Goal: Task Accomplishment & Management: Use online tool/utility

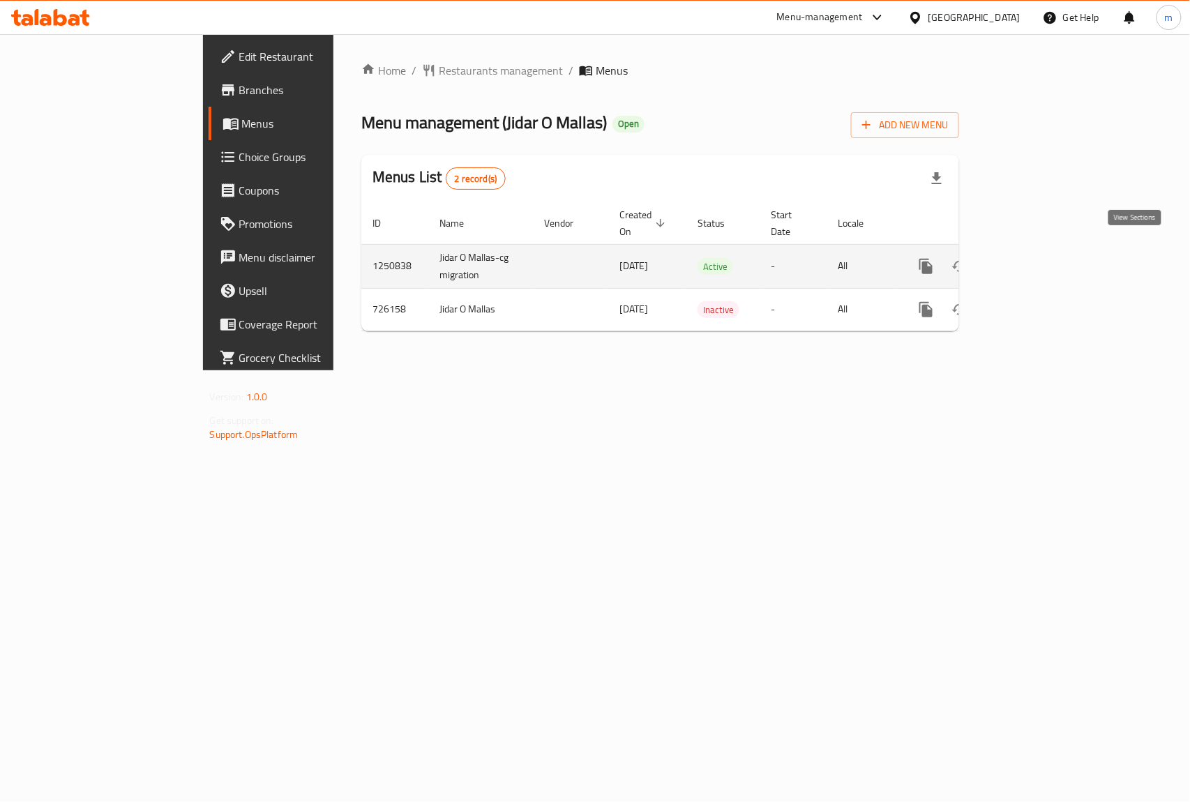
click at [1035, 258] on icon "enhanced table" at bounding box center [1026, 266] width 17 height 17
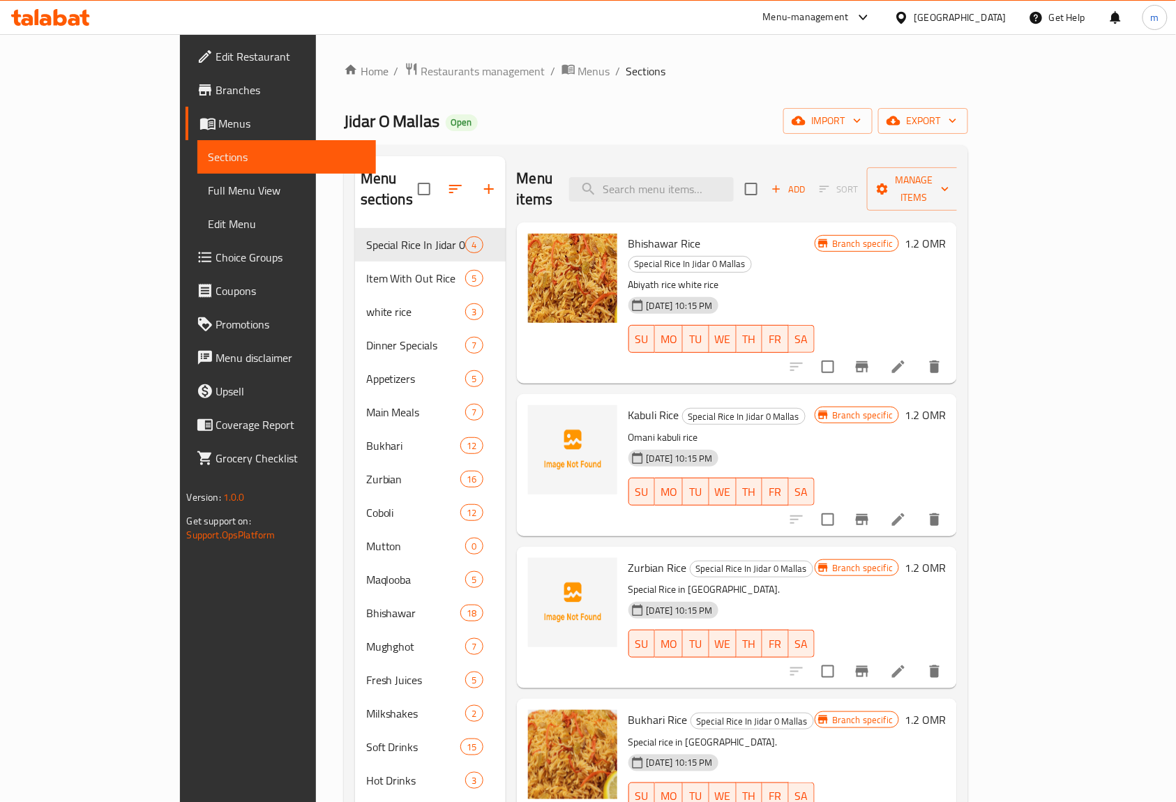
click at [185, 79] on link "Branches" at bounding box center [280, 89] width 191 height 33
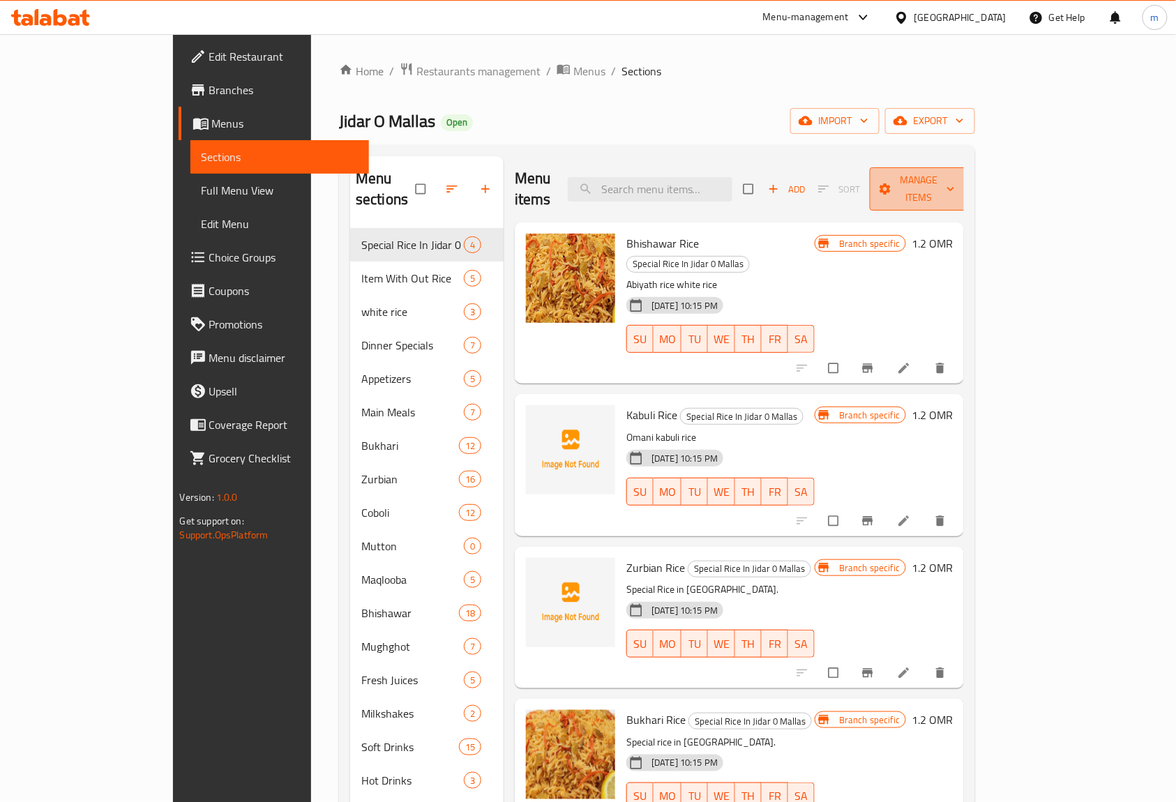
click at [957, 179] on span "Manage items" at bounding box center [919, 189] width 77 height 35
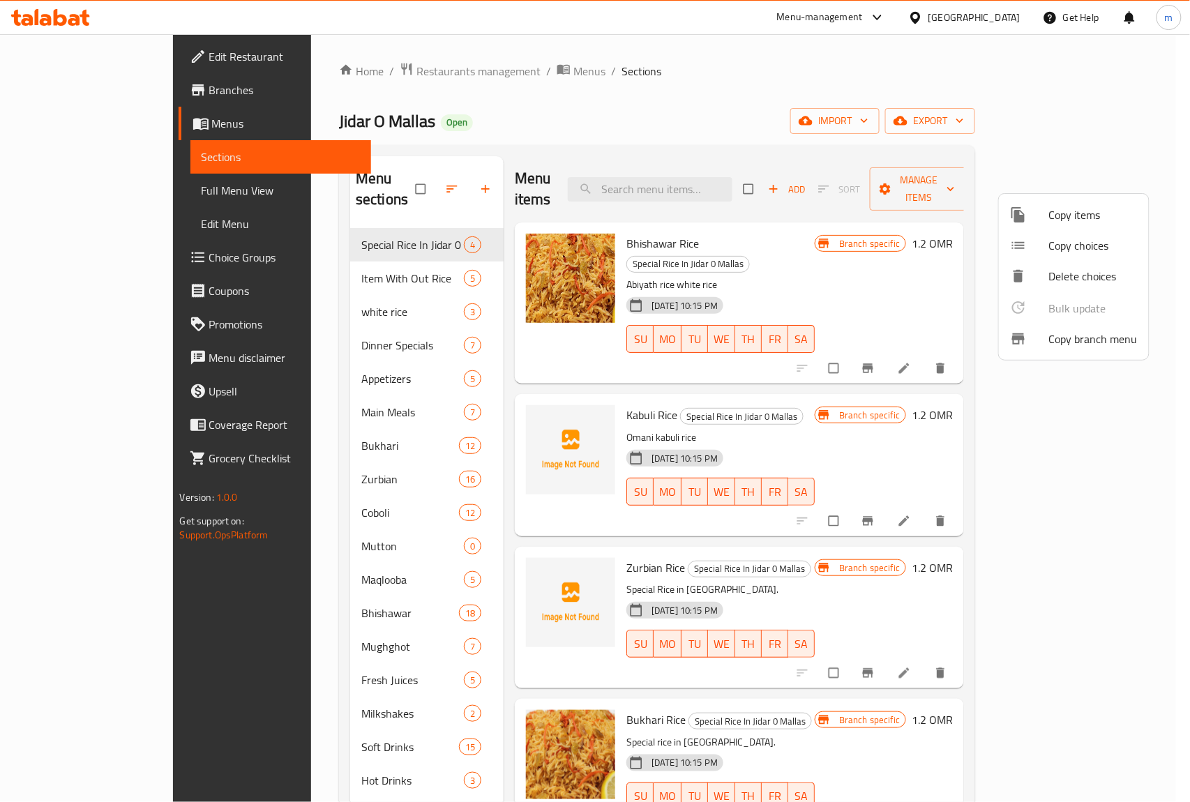
click at [1067, 335] on span "Copy branch menu" at bounding box center [1093, 339] width 89 height 17
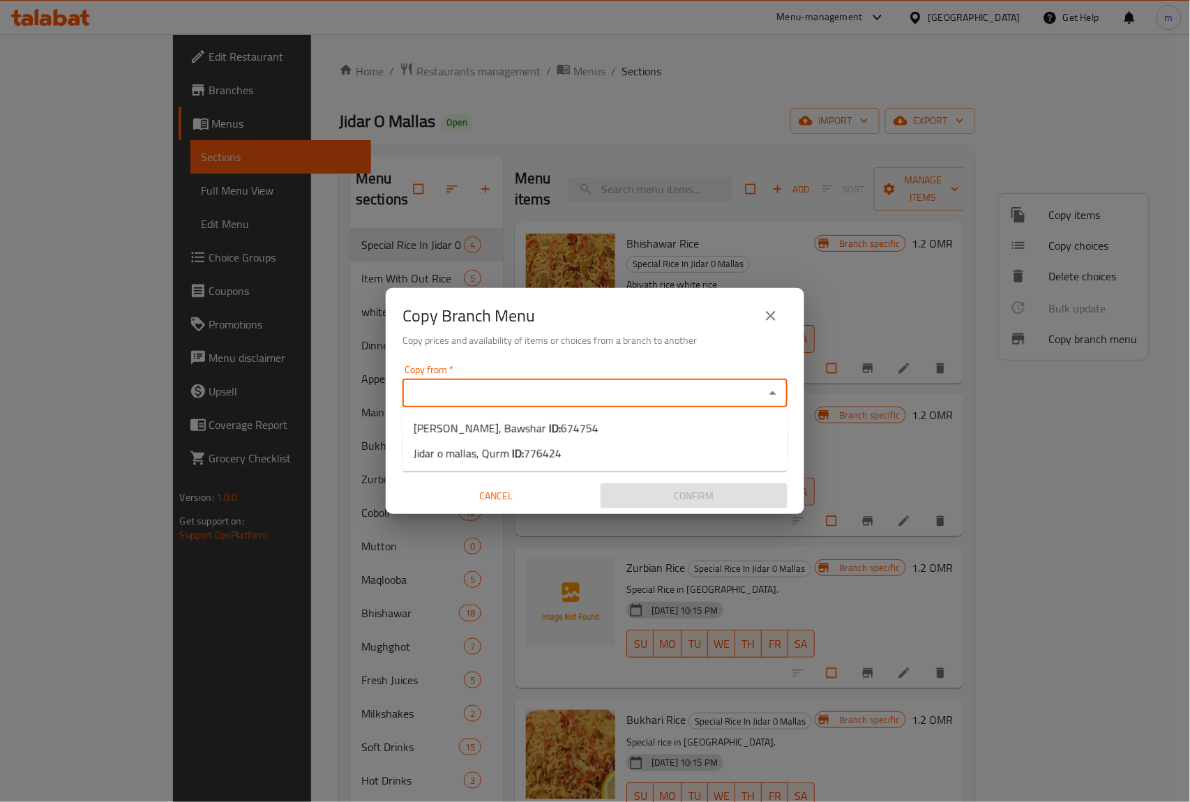
click at [623, 402] on input "Copy from   *" at bounding box center [584, 394] width 354 height 20
click at [448, 424] on span "[PERSON_NAME], Bawshar ID: 674754" at bounding box center [505, 428] width 185 height 17
type input "[PERSON_NAME], Bawshar"
click at [501, 447] on input "Copy to   *" at bounding box center [584, 447] width 354 height 20
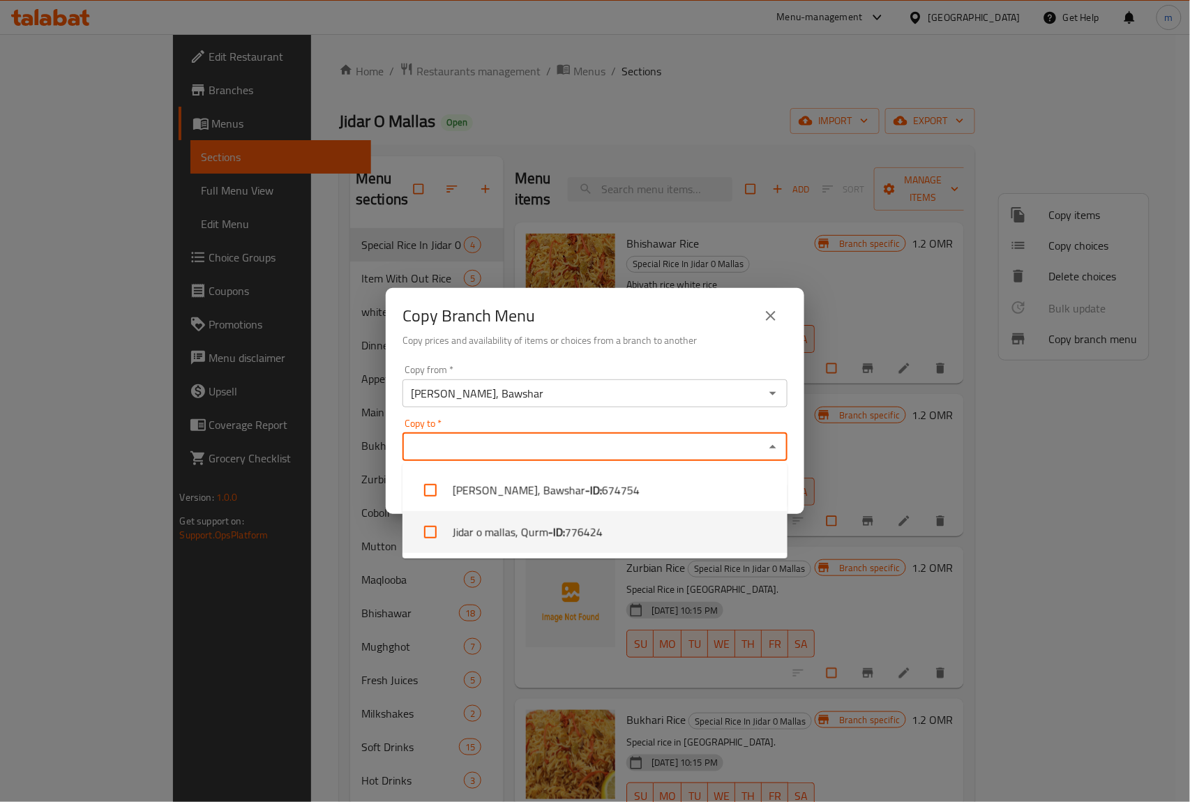
click at [541, 528] on li "Jidar o mallas, Qurm - ID: 776424" at bounding box center [594, 532] width 385 height 42
checkbox input "true"
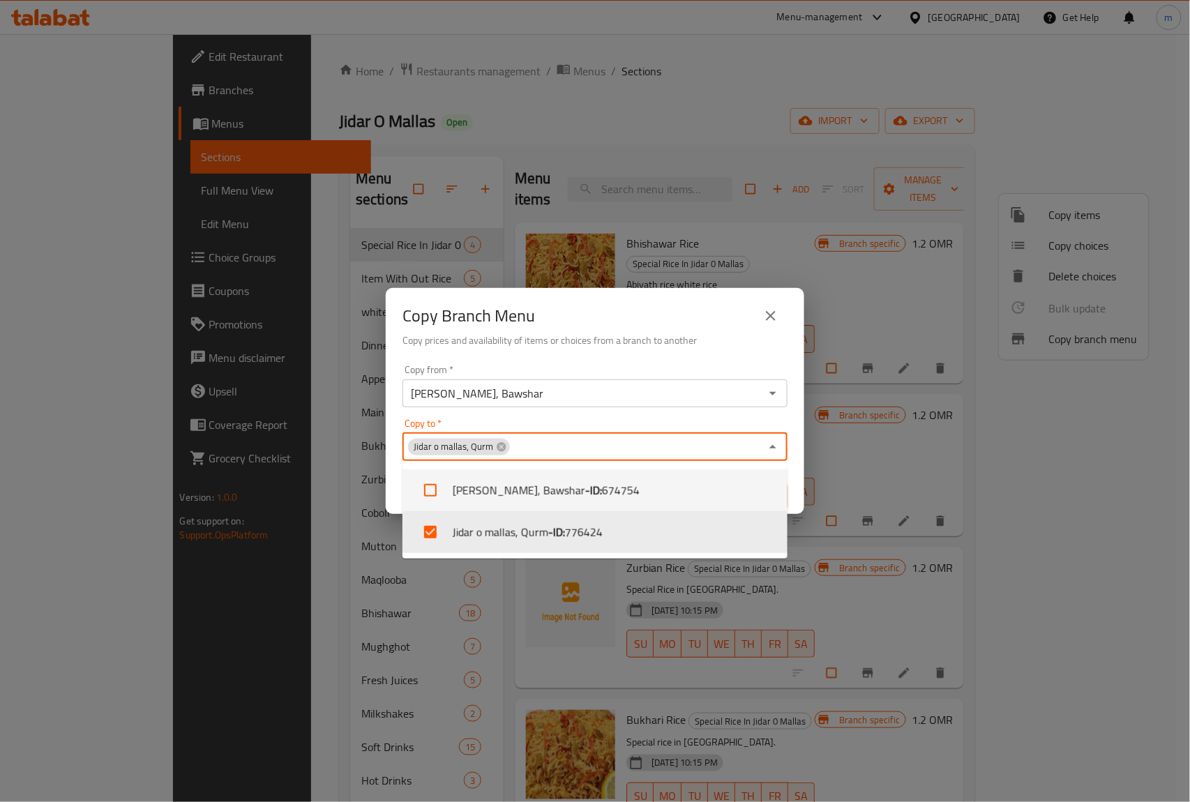
click at [623, 418] on div "Copy to   * Jidar o mallas, Qurm Copy to *" at bounding box center [594, 439] width 385 height 43
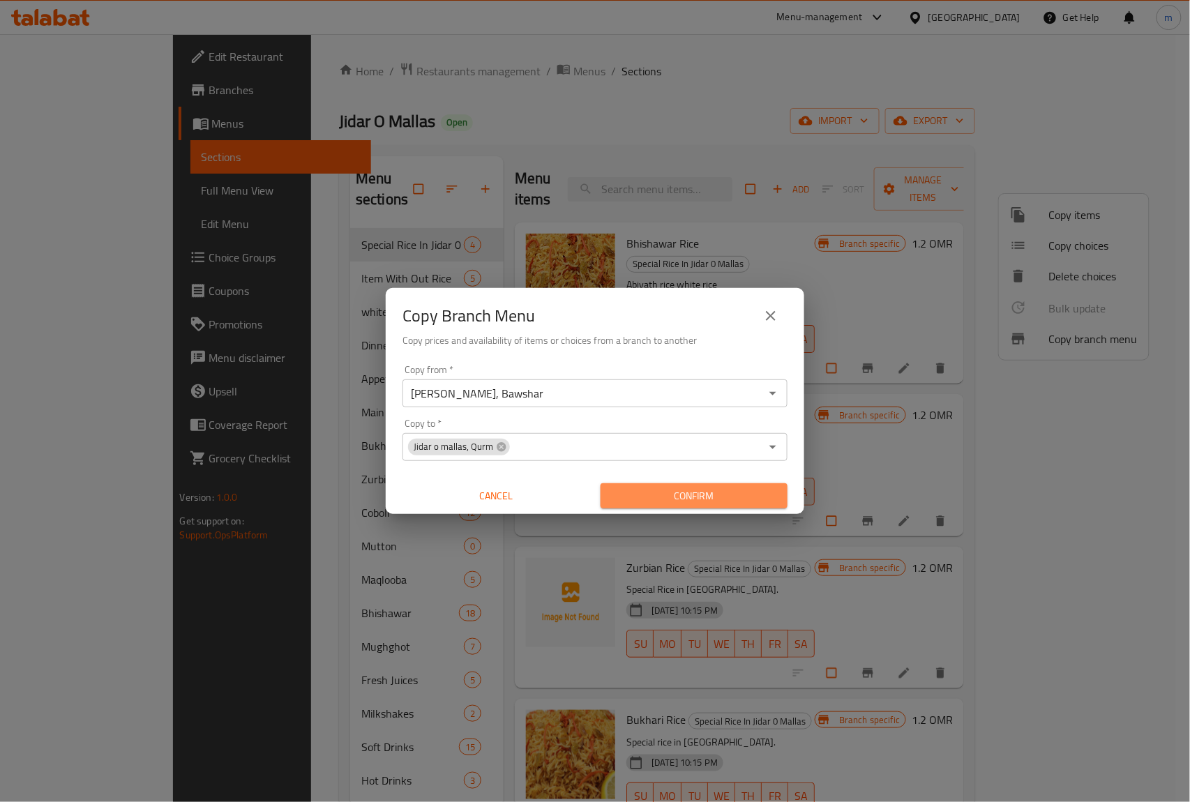
click at [703, 494] on span "Confirm" at bounding box center [694, 495] width 165 height 17
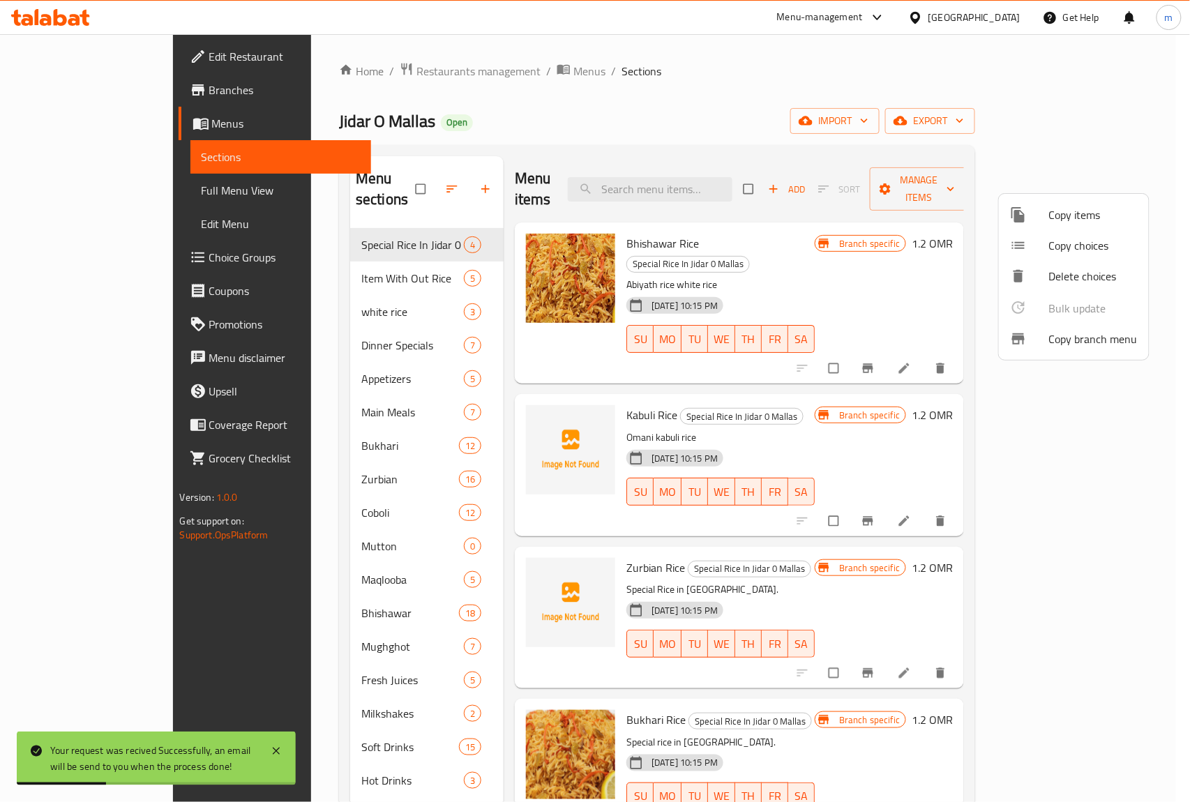
click at [86, 128] on div at bounding box center [595, 401] width 1190 height 802
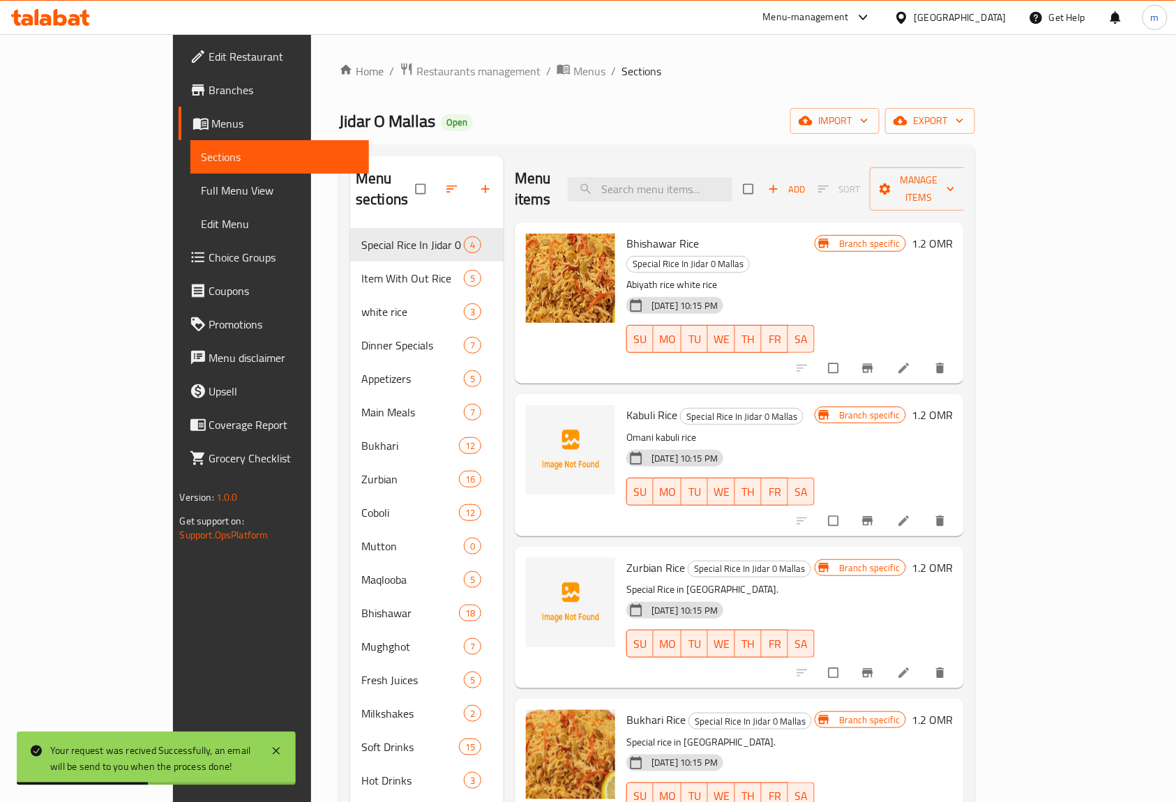
click at [202, 149] on span "Sections" at bounding box center [280, 157] width 157 height 17
click at [957, 176] on span "Manage items" at bounding box center [919, 189] width 77 height 35
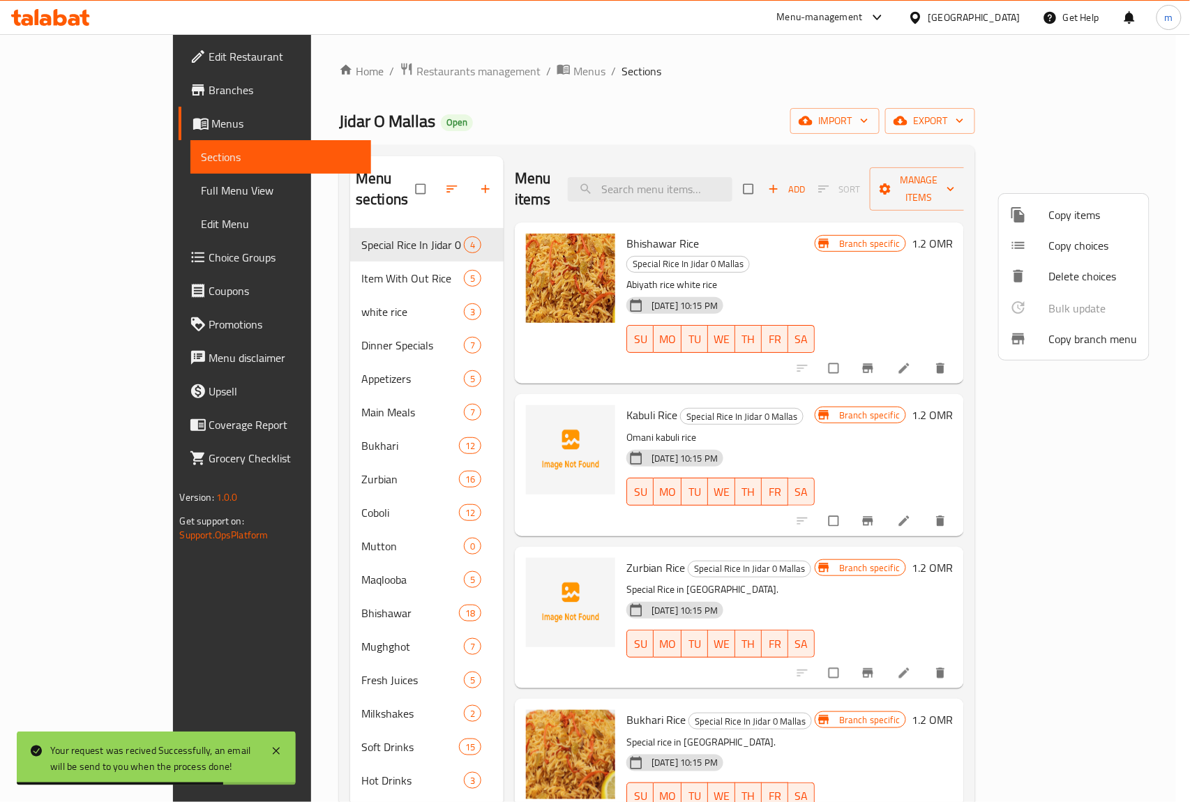
click at [798, 93] on div at bounding box center [595, 401] width 1190 height 802
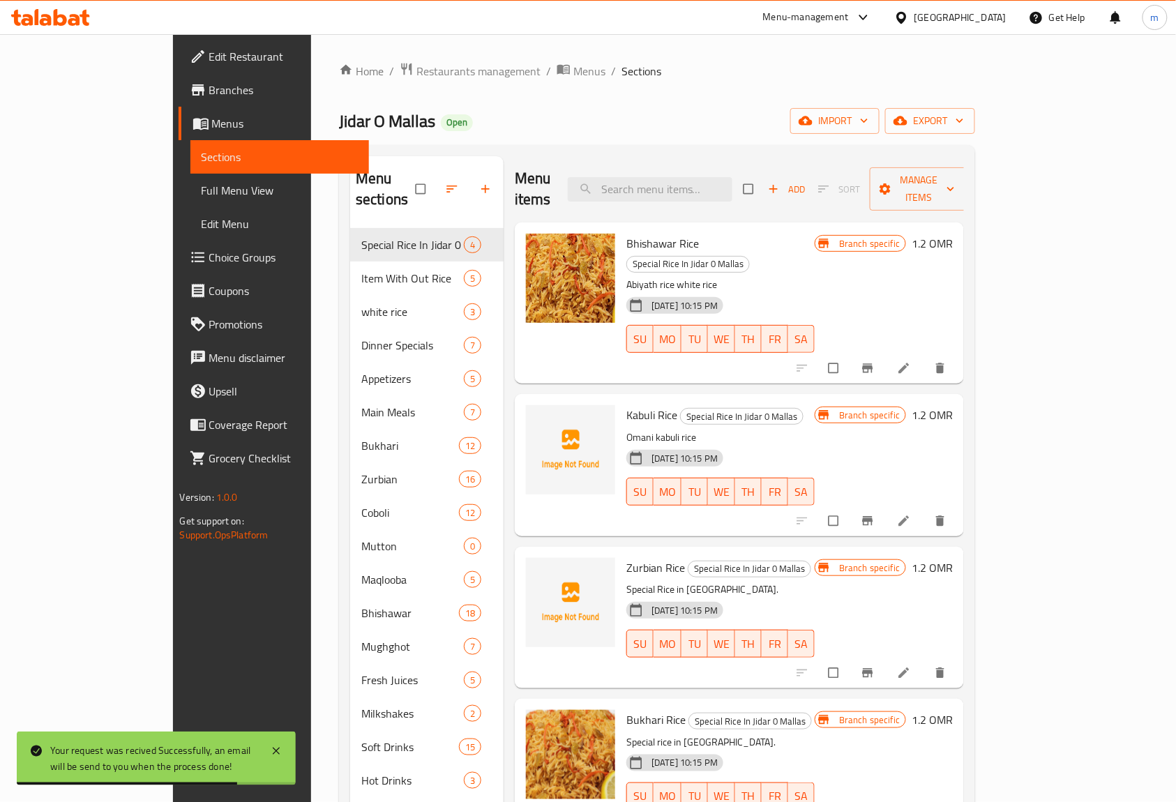
click at [1003, 121] on div "Home / Restaurants management / Menus / Sections Jidar O Mallas Open import exp…" at bounding box center [657, 515] width 692 height 963
click at [966, 114] on icon "button" at bounding box center [959, 121] width 14 height 14
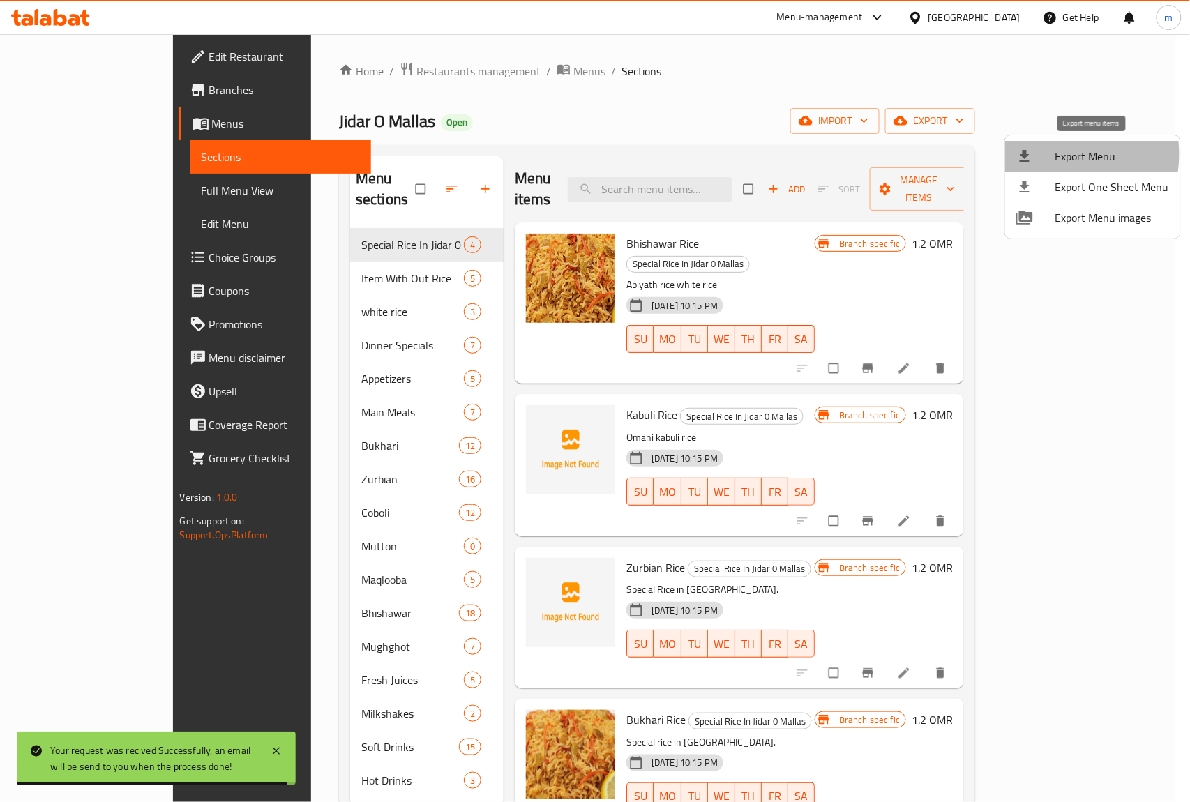
click at [1041, 154] on div at bounding box center [1035, 156] width 39 height 17
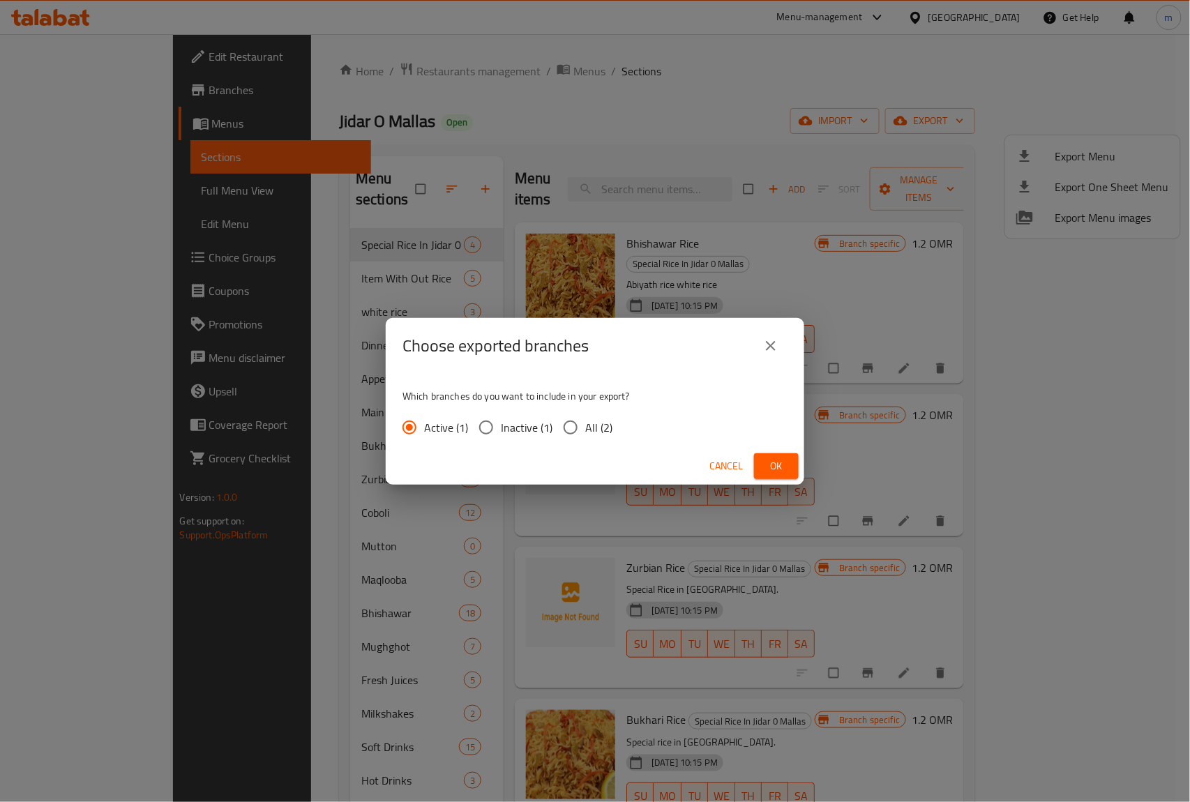
click at [595, 438] on label "All (2)" at bounding box center [584, 427] width 56 height 29
click at [585, 438] on input "All (2)" at bounding box center [570, 427] width 29 height 29
radio input "true"
click at [798, 471] on button "Ok" at bounding box center [776, 466] width 45 height 26
